Goal: Task Accomplishment & Management: Complete application form

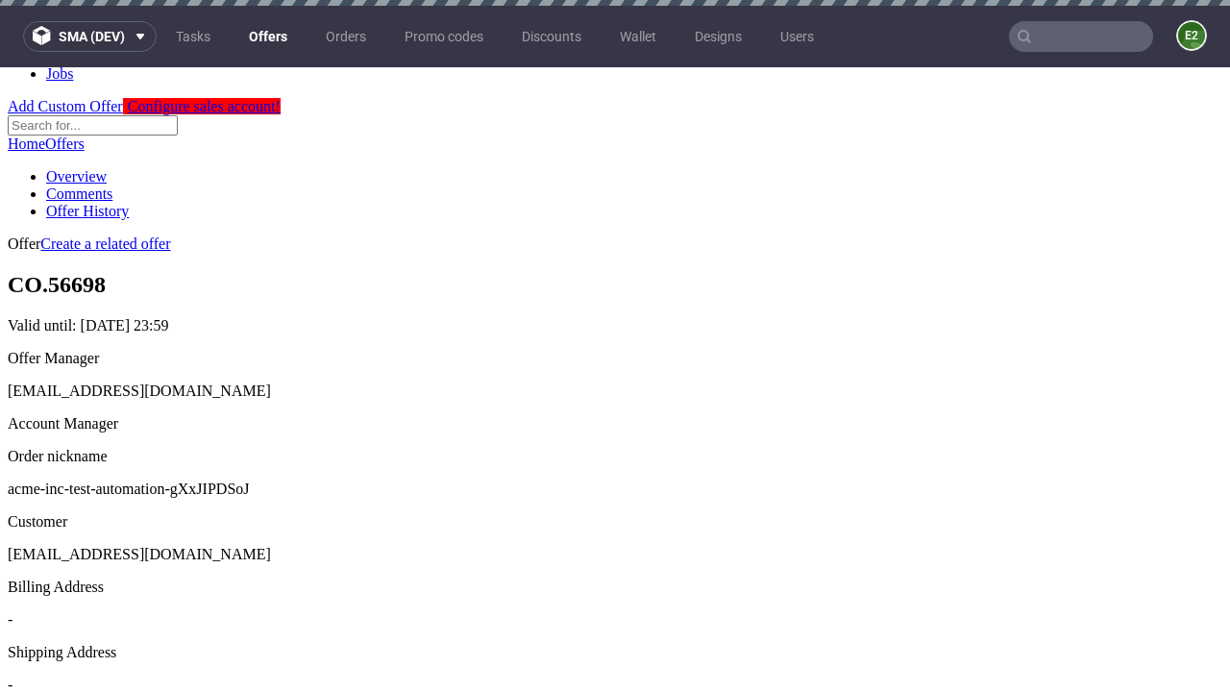
scroll to position [6, 0]
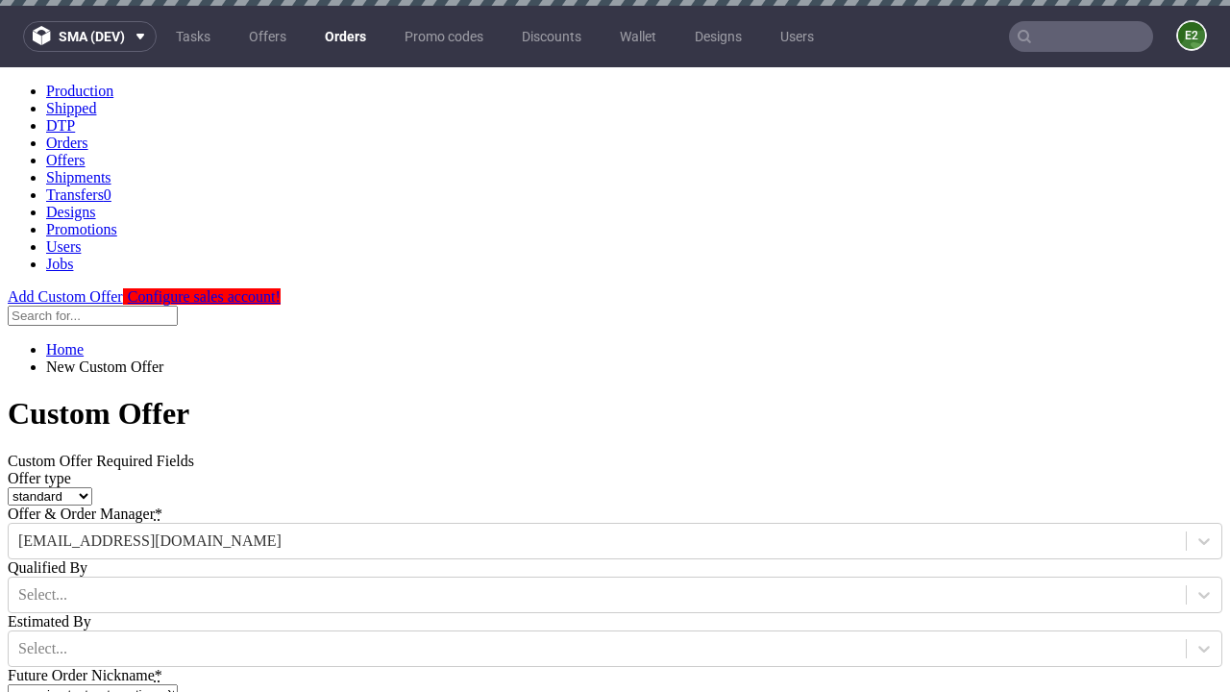
type input "acme-inc-test-automation-gXxJIPDSoJ"
type input "2025-08-29"
type input "e2e-user-mM8hKVhVLh@test.com"
select select "gb"
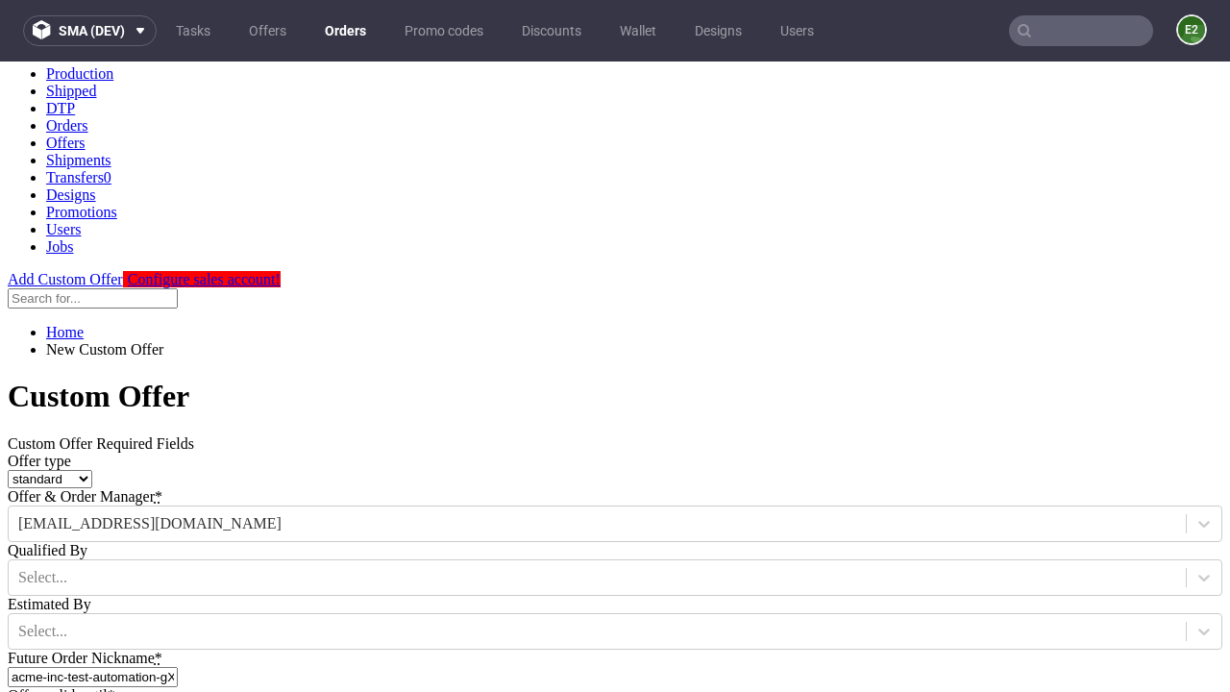
type input "e2e-user-mM8hKVhVLh@test.com"
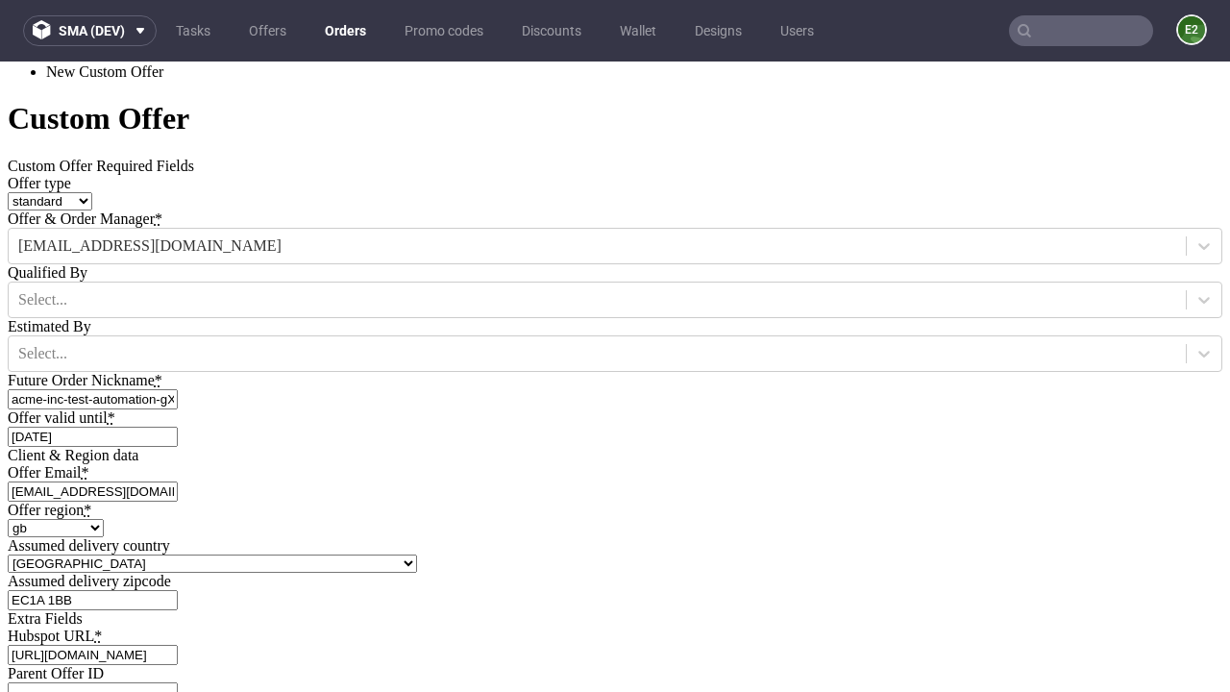
type input "https://app-eu1.hubspot.com/contacts/139493128/record/0-3/7600435676"
type input "Please wait..."
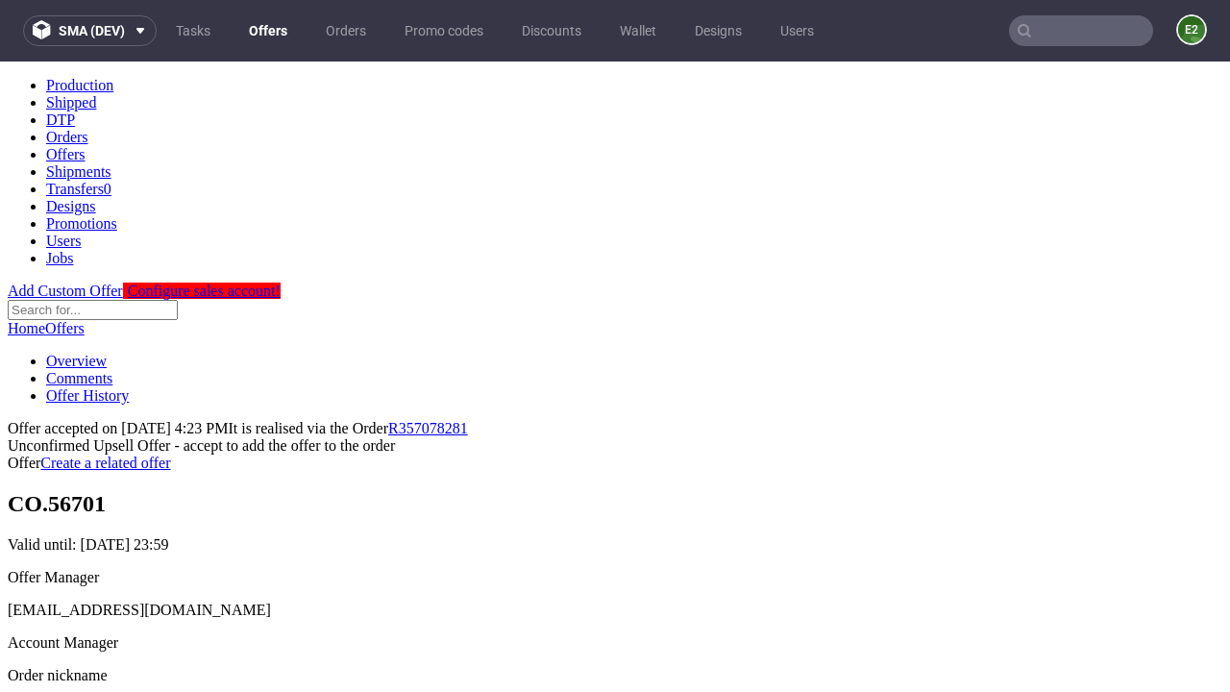
scroll to position [296, 0]
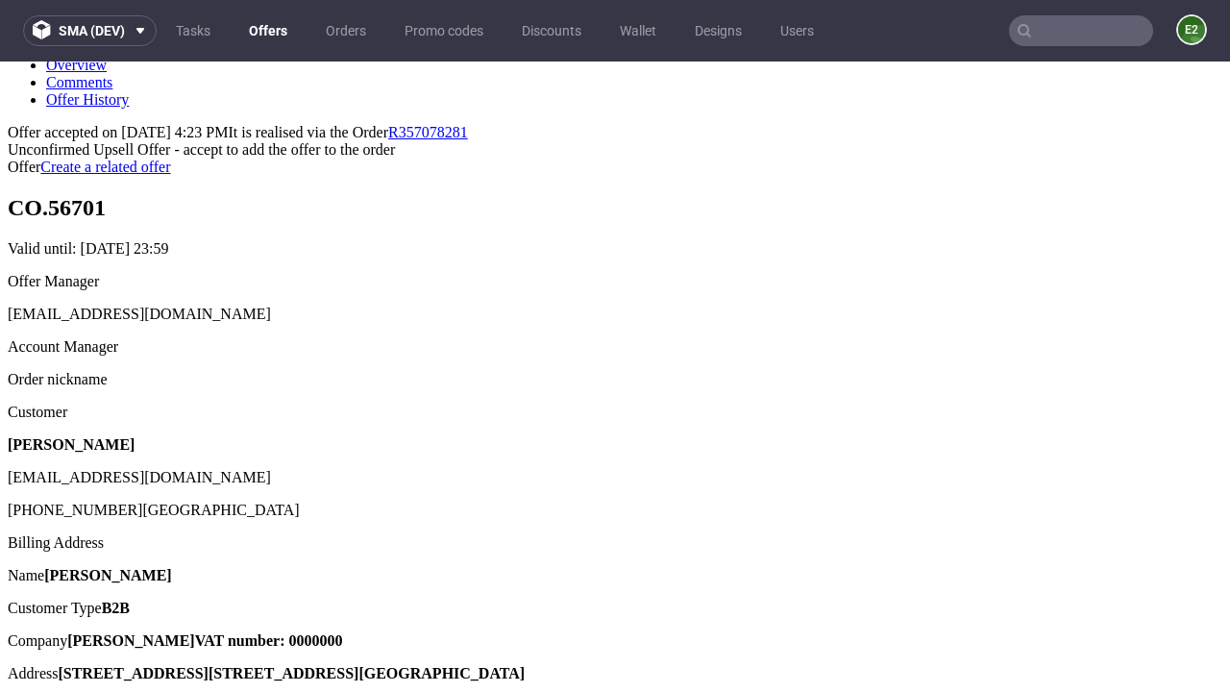
type input "In progress..."
